Goal: Task Accomplishment & Management: Use online tool/utility

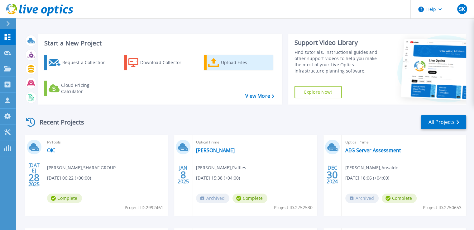
click at [228, 64] on div "Upload Files" at bounding box center [246, 62] width 50 height 12
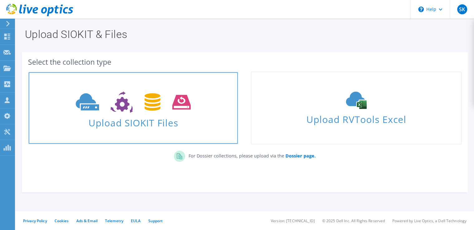
click at [137, 104] on icon at bounding box center [133, 102] width 115 height 21
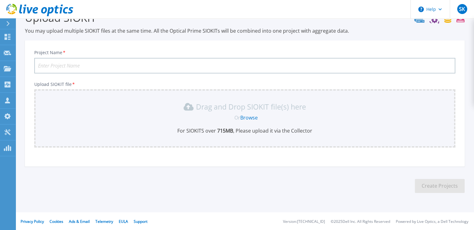
scroll to position [17, 0]
drag, startPoint x: 254, startPoint y: 116, endPoint x: 103, endPoint y: 127, distance: 151.2
click at [104, 127] on div "Drag and Drop SIOKIT file(s) here Or Browse For SIOKITS over 715 MB , Please up…" at bounding box center [244, 118] width 413 height 32
click at [10, 34] on icon at bounding box center [7, 37] width 7 height 6
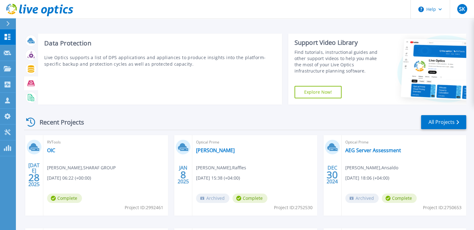
click at [27, 84] on icon at bounding box center [30, 83] width 7 height 6
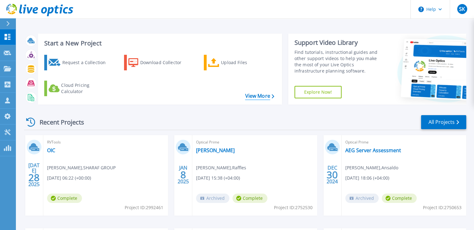
click at [257, 96] on link "View More" at bounding box center [259, 96] width 29 height 6
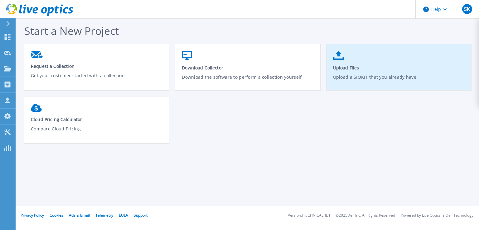
click at [347, 74] on p "Upload a SIOKIT that you already have" at bounding box center [399, 81] width 132 height 14
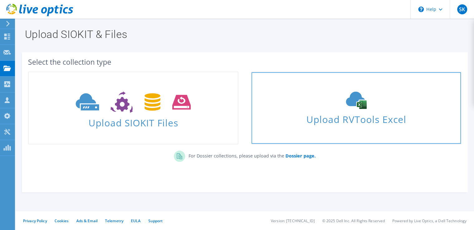
click at [327, 119] on span "Upload RVTools Excel" at bounding box center [355, 117] width 209 height 13
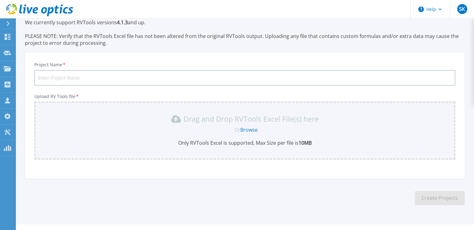
scroll to position [45, 0]
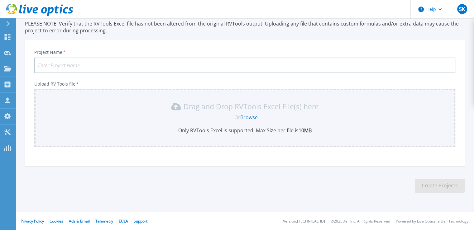
click at [249, 117] on link "Browse" at bounding box center [248, 117] width 17 height 7
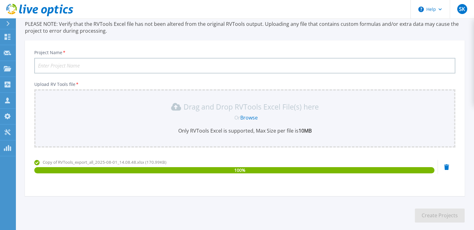
scroll to position [0, 0]
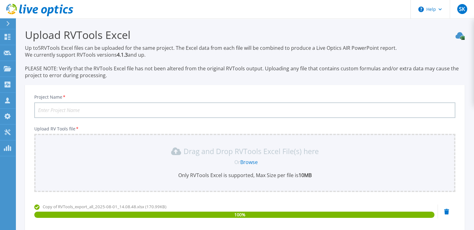
click at [87, 111] on input "Project Name *" at bounding box center [244, 111] width 421 height 16
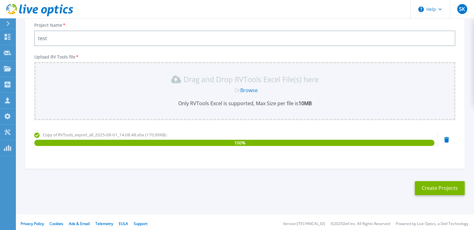
scroll to position [74, 0]
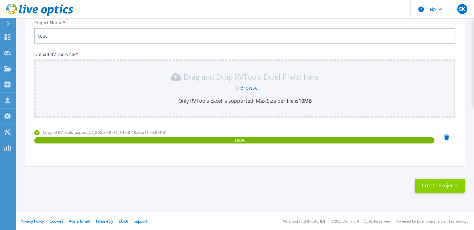
type input "test"
click at [421, 183] on button "Create Projects" at bounding box center [440, 186] width 50 height 14
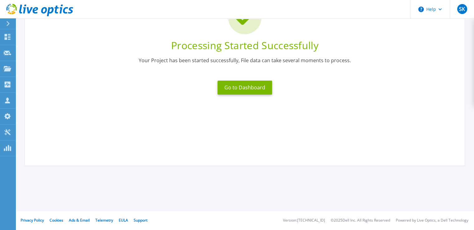
scroll to position [65, 0]
click at [245, 86] on button "Go to Dashboard" at bounding box center [244, 88] width 55 height 14
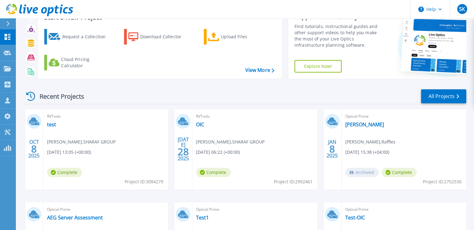
scroll to position [62, 0]
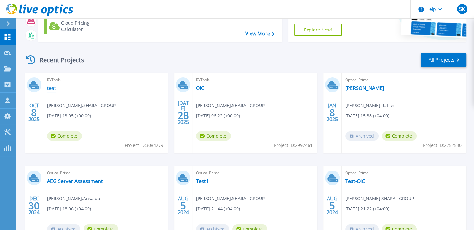
click at [52, 87] on link "test" at bounding box center [51, 88] width 9 height 6
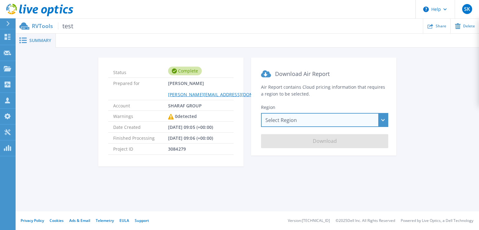
click at [309, 123] on div "Select Region Asia Pacific (Hong Kong) Asia Pacific (Mumbai) Asia Pacific (Seou…" at bounding box center [324, 120] width 127 height 14
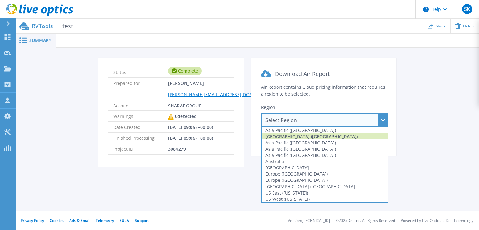
click at [323, 139] on div "Asia Pacific (Mumbai)" at bounding box center [324, 136] width 126 height 6
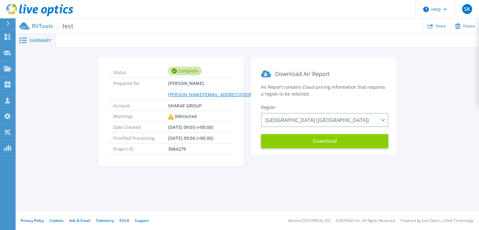
click at [324, 139] on button "Download" at bounding box center [324, 141] width 127 height 14
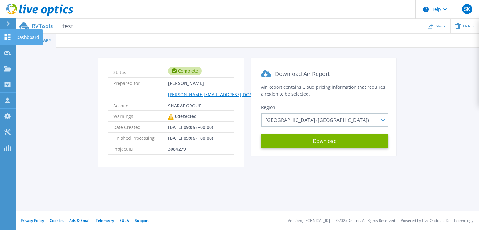
click at [5, 36] on icon at bounding box center [7, 37] width 7 height 6
click at [21, 37] on p "Dashboard" at bounding box center [27, 37] width 23 height 16
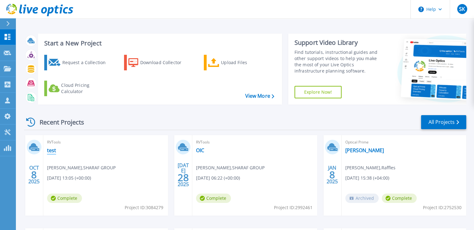
click at [50, 150] on link "test" at bounding box center [51, 150] width 9 height 6
